Goal: Transaction & Acquisition: Subscribe to service/newsletter

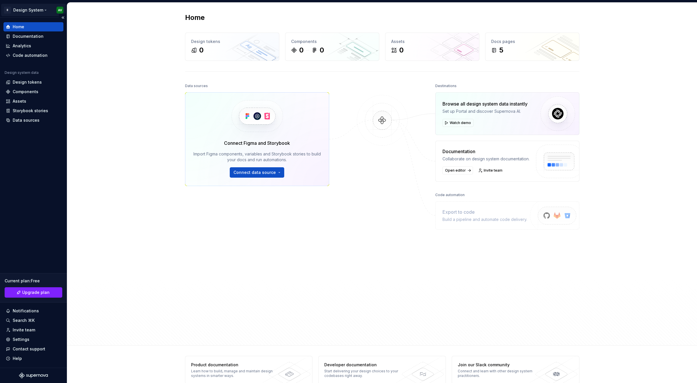
click at [61, 10] on html "B Design System AV Home Documentation Analytics Code automation Design system d…" at bounding box center [348, 191] width 697 height 383
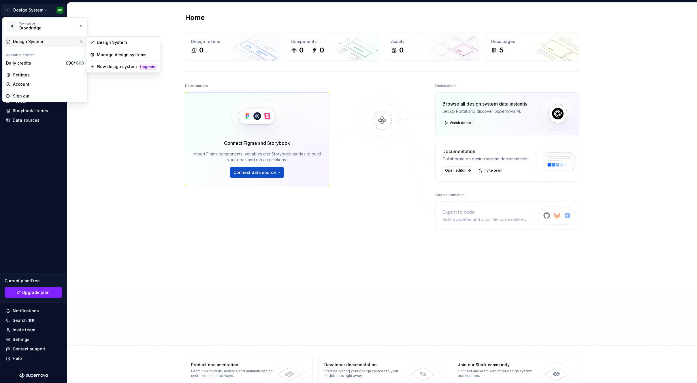
click at [174, 42] on html "B Design System AV Home Documentation Analytics Code automation Design system d…" at bounding box center [348, 191] width 697 height 383
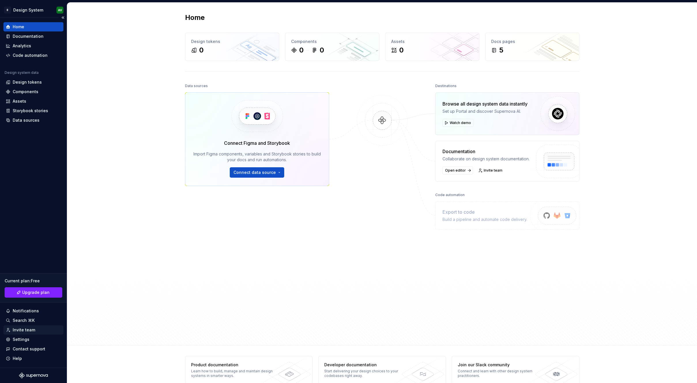
click at [40, 331] on div "Invite team" at bounding box center [33, 330] width 55 height 6
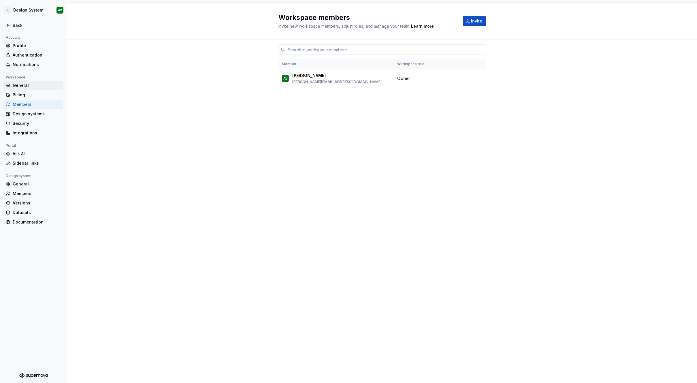
click at [46, 84] on div "General" at bounding box center [37, 85] width 48 height 6
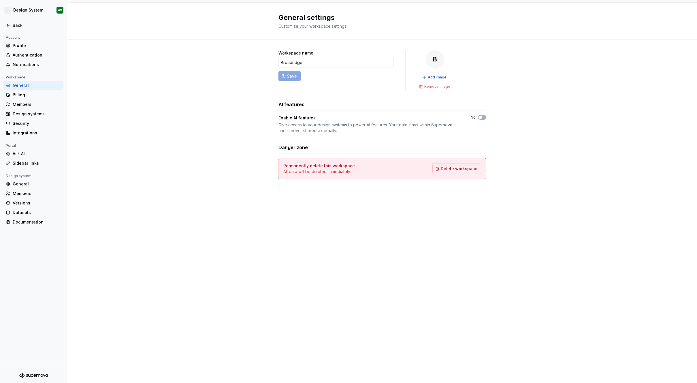
click at [41, 376] on icon "Supernova Logo" at bounding box center [42, 375] width 3 height 3
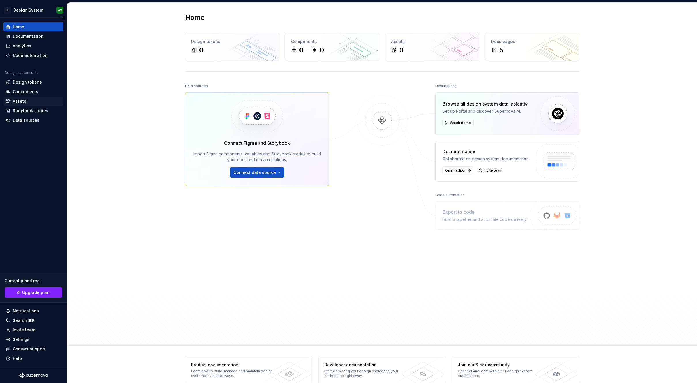
click at [23, 104] on div "Assets" at bounding box center [33, 101] width 60 height 9
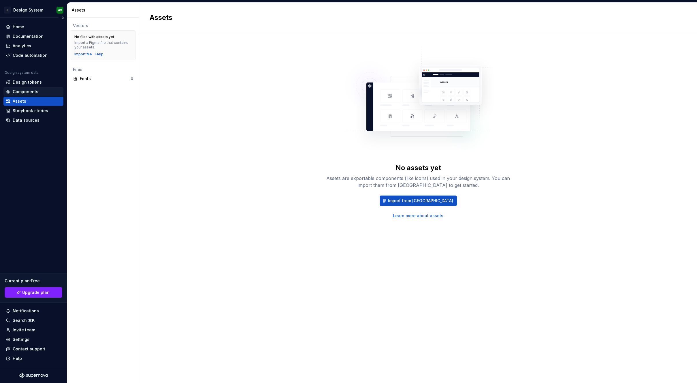
click at [42, 92] on div "Components" at bounding box center [33, 92] width 55 height 6
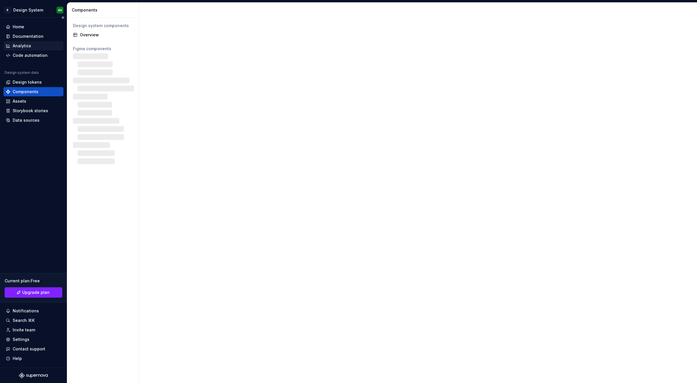
click at [38, 44] on div "Analytics" at bounding box center [33, 46] width 55 height 6
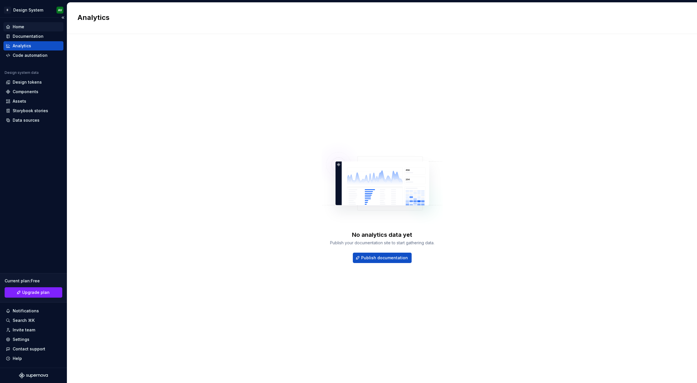
click at [20, 26] on div "Home" at bounding box center [19, 27] width 12 height 6
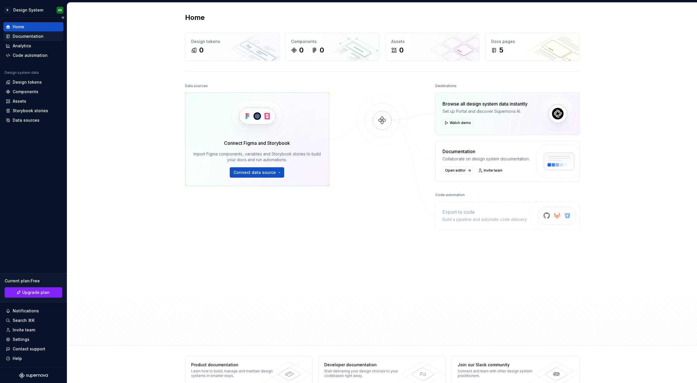
click at [29, 37] on div "Documentation" at bounding box center [28, 36] width 31 height 6
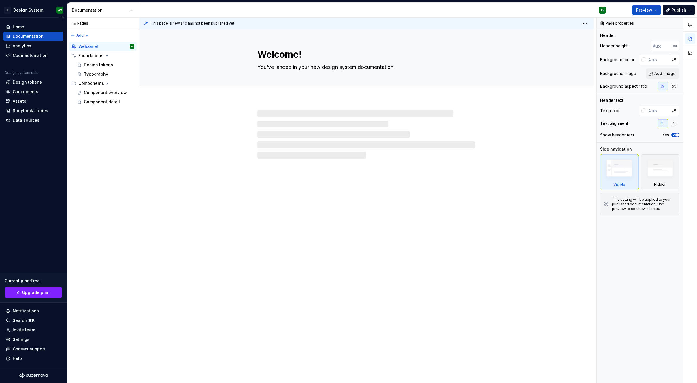
type textarea "*"
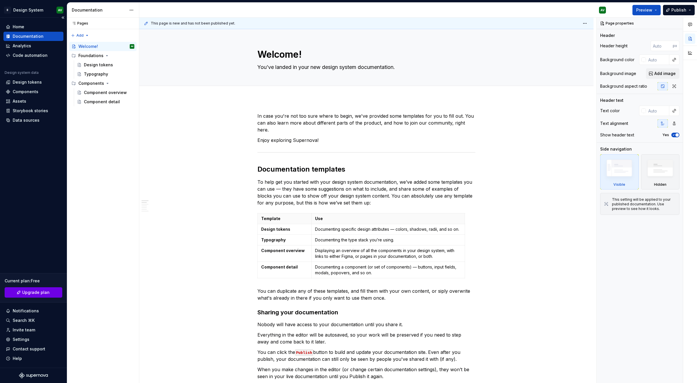
click at [46, 290] on span "Upgrade plan" at bounding box center [35, 292] width 27 height 6
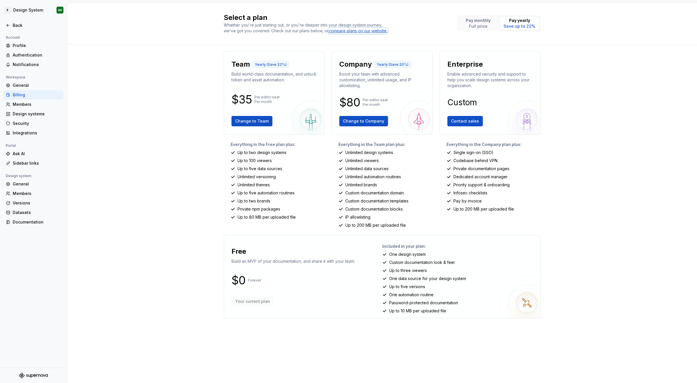
click at [380, 32] on div "compare plans on our website." at bounding box center [357, 31] width 59 height 6
